Goal: Find specific page/section: Find specific page/section

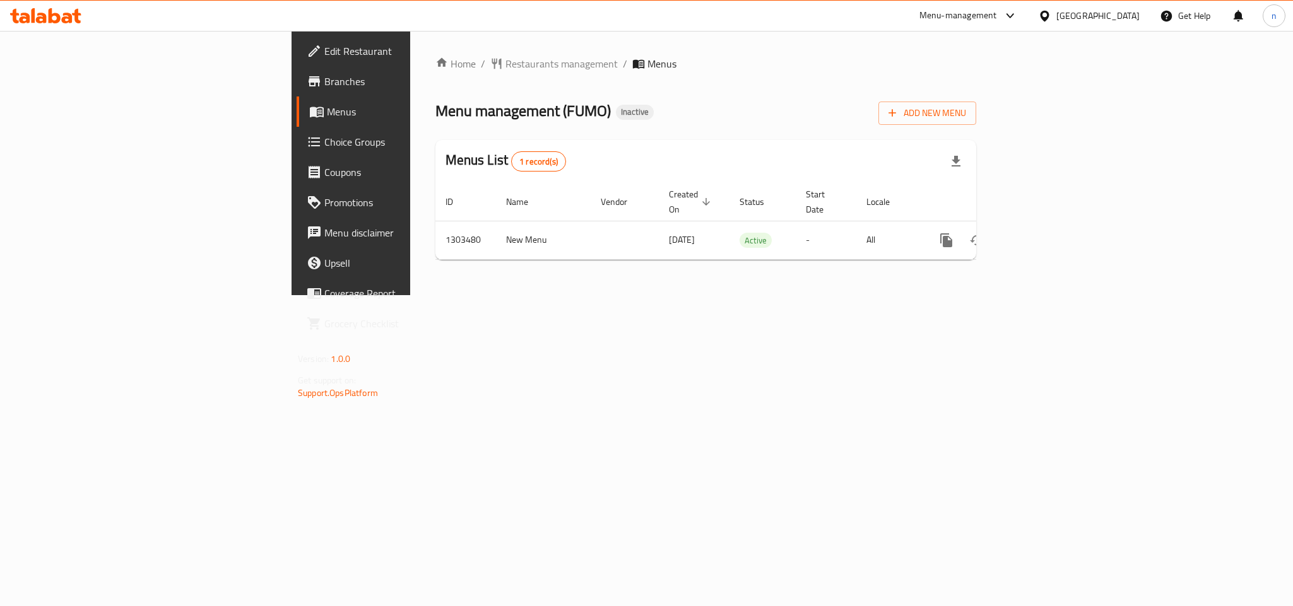
click at [435, 76] on div "Home / Restaurants management / Menus Menu management ( FUMO ) Inactive Add New…" at bounding box center [705, 163] width 541 height 214
click at [505, 62] on span "Restaurants management" at bounding box center [561, 63] width 112 height 15
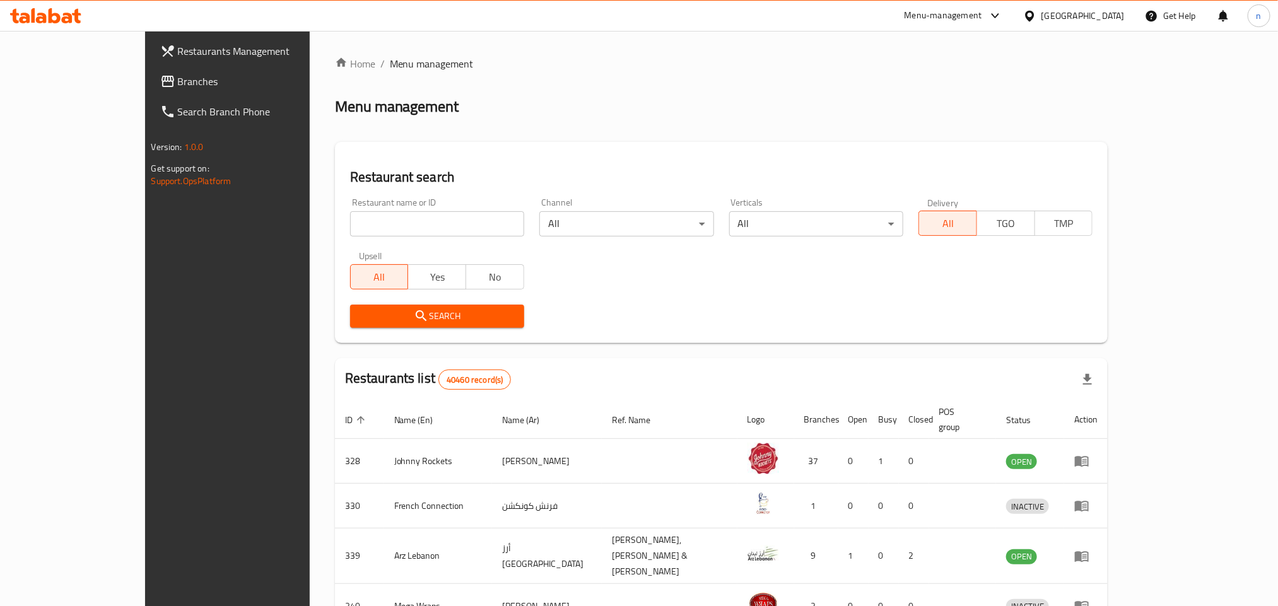
click at [350, 224] on input "search" at bounding box center [437, 223] width 174 height 25
paste input "702217"
type input "702217"
click button "Search" at bounding box center [437, 316] width 174 height 23
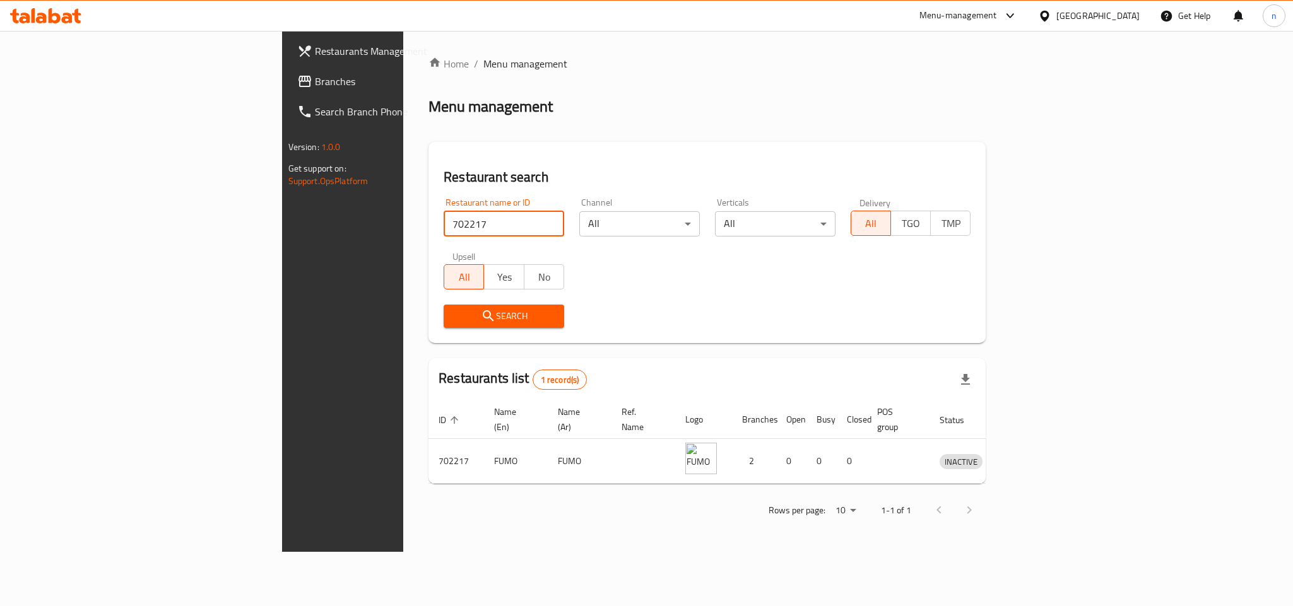
click at [1055, 10] on div at bounding box center [1047, 16] width 18 height 14
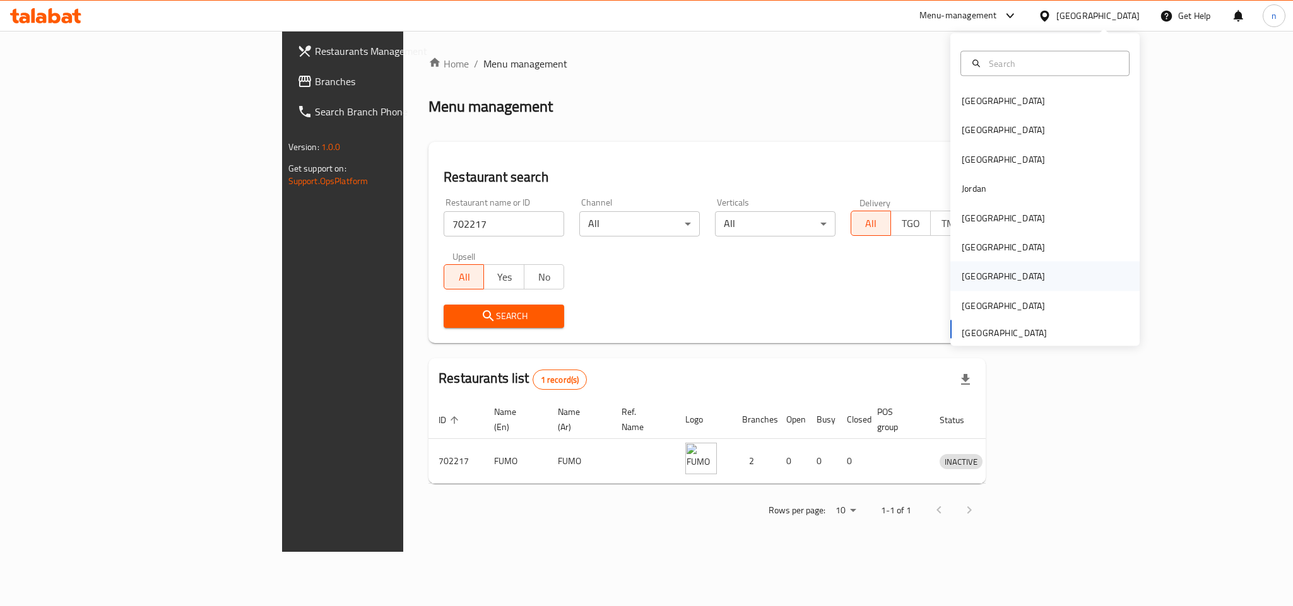
click at [1021, 271] on div "[GEOGRAPHIC_DATA]" at bounding box center [1044, 276] width 189 height 29
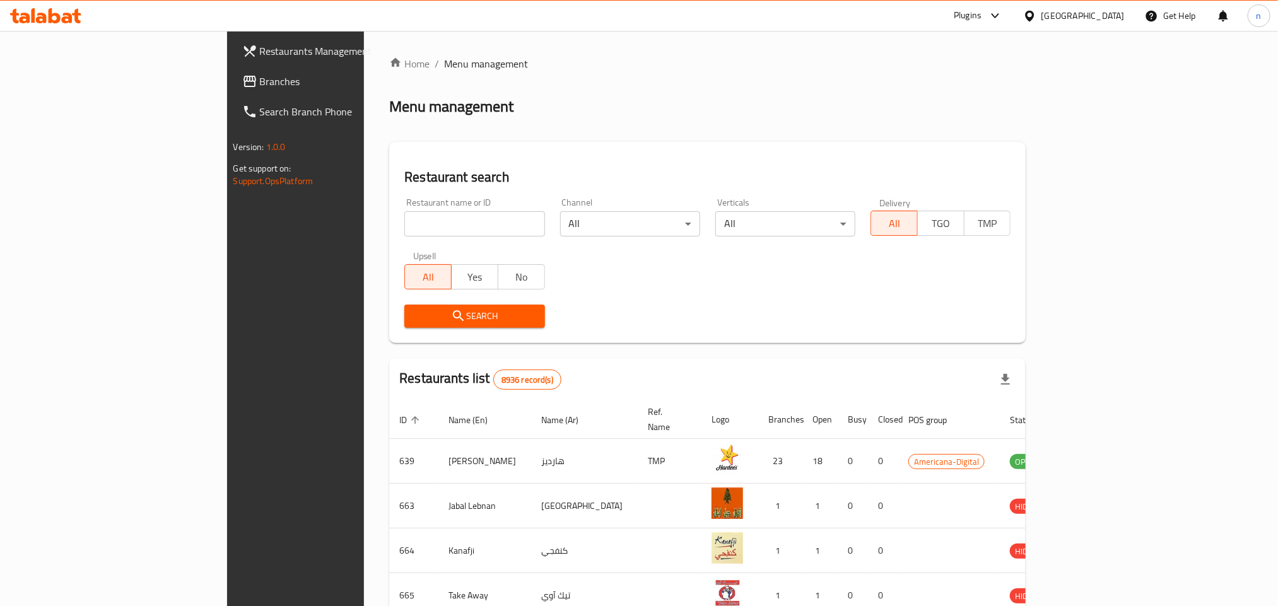
click at [260, 78] on span "Branches" at bounding box center [345, 81] width 170 height 15
